Goal: Task Accomplishment & Management: Use online tool/utility

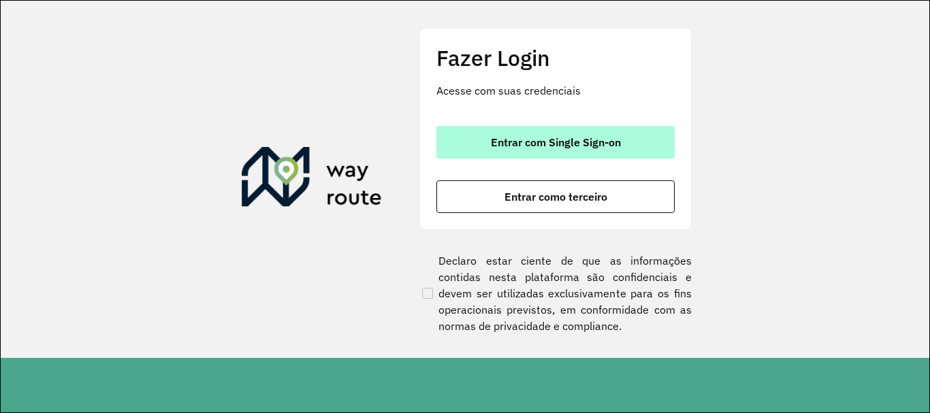
click at [547, 127] on button "Entrar com Single Sign-on" at bounding box center [556, 142] width 238 height 33
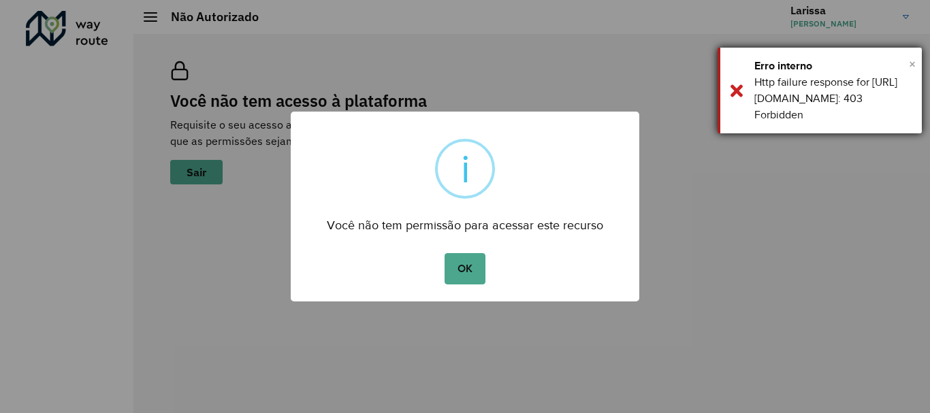
click at [913, 54] on span "×" at bounding box center [912, 64] width 7 height 20
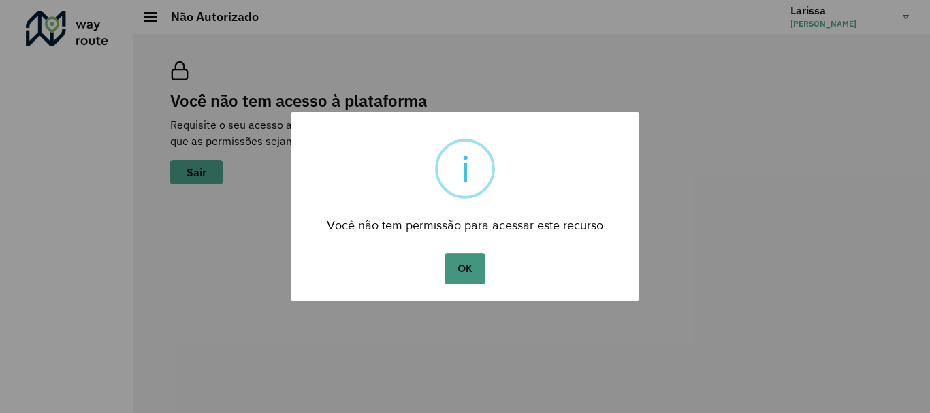
click at [468, 276] on button "OK" at bounding box center [465, 268] width 40 height 31
